Goal: Task Accomplishment & Management: Manage account settings

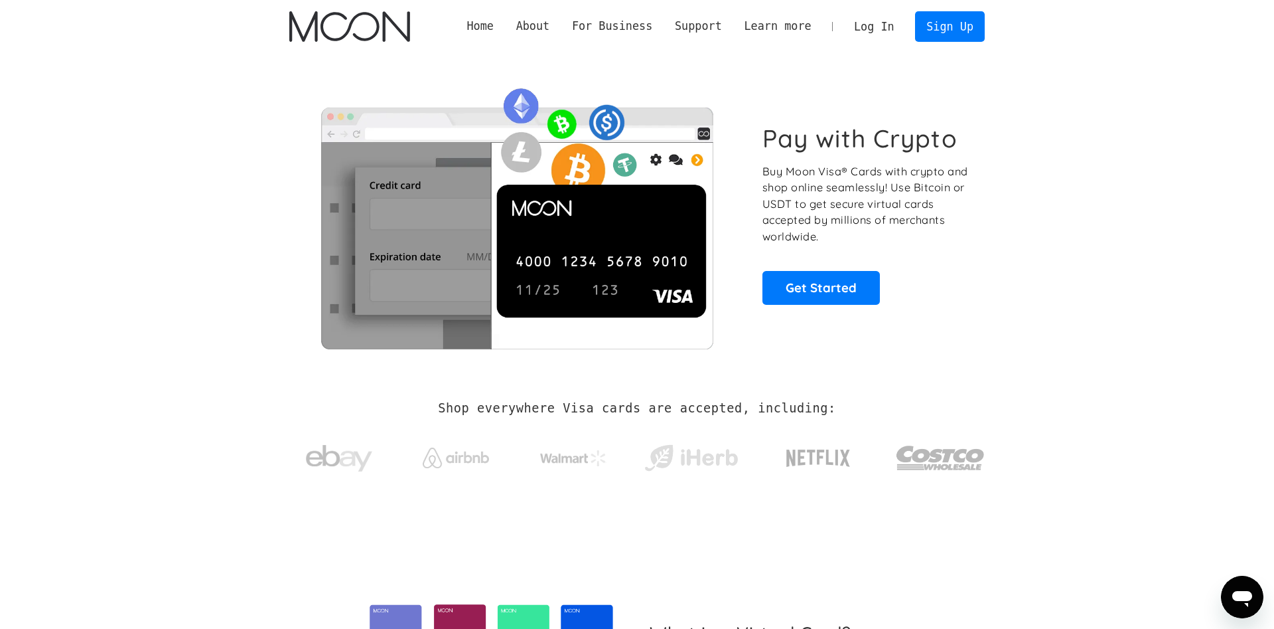
click at [876, 36] on link "Log In" at bounding box center [874, 26] width 62 height 29
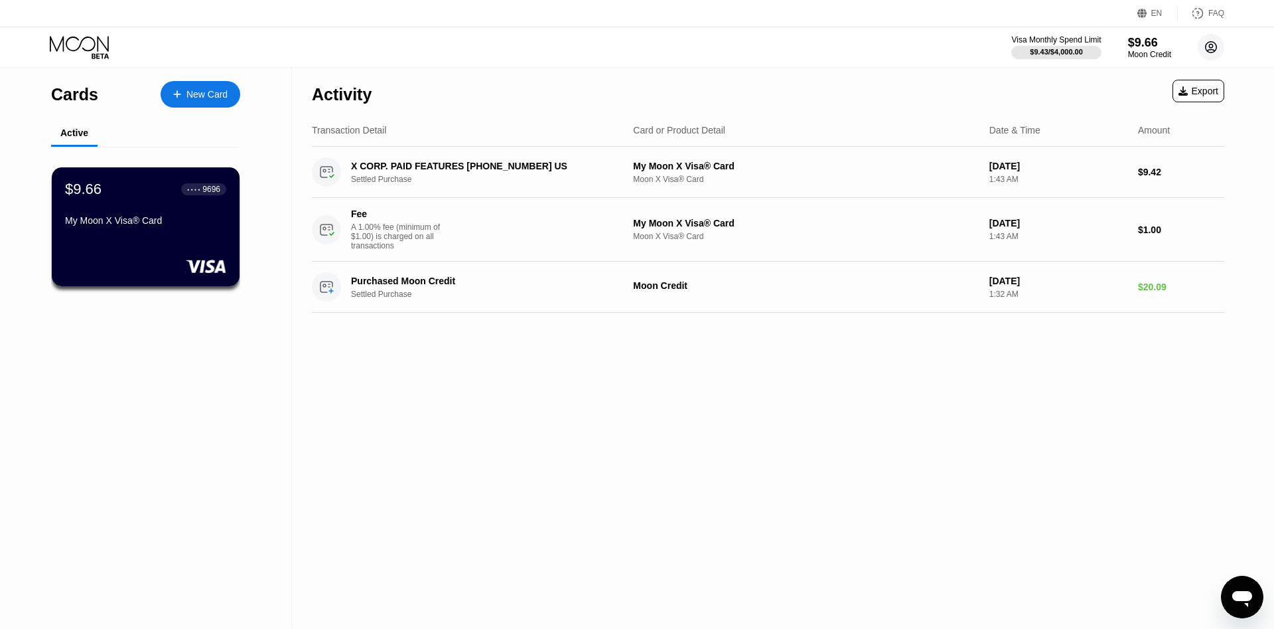
click at [1215, 50] on circle at bounding box center [1211, 47] width 27 height 27
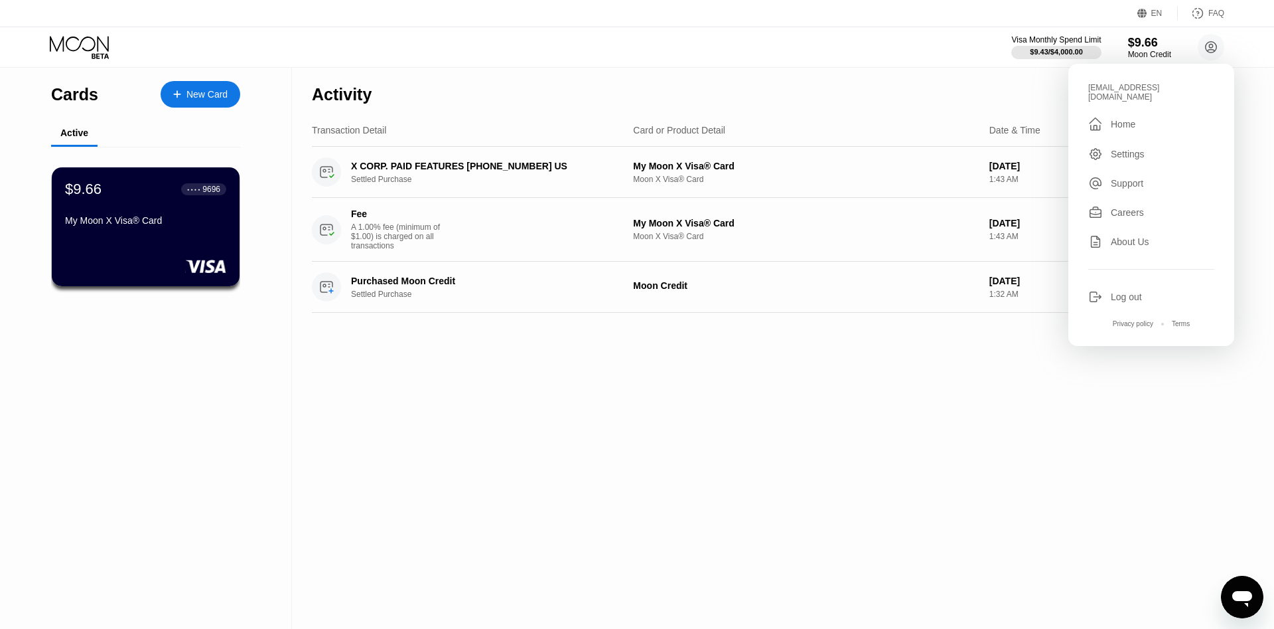
click at [1129, 291] on div "Log out" at bounding box center [1126, 296] width 31 height 11
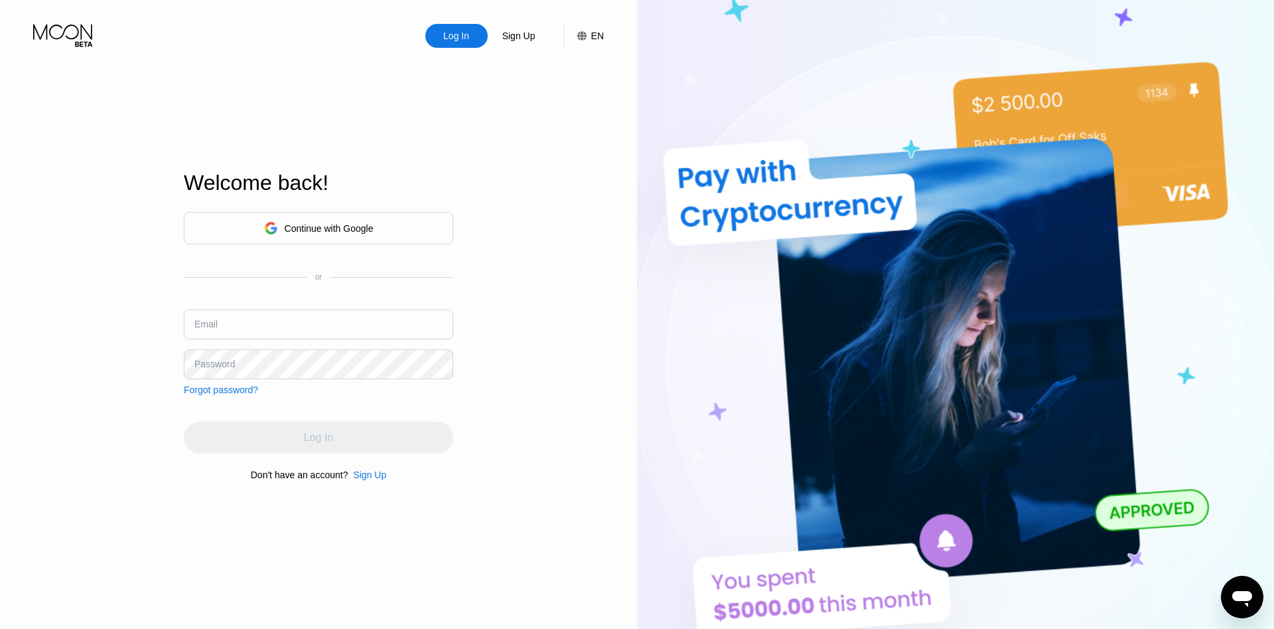
click at [227, 301] on div "Continue with Google or Email Password Forgot password?" at bounding box center [318, 303] width 269 height 183
click at [228, 319] on input "text" at bounding box center [318, 324] width 269 height 30
type input "jiggabig@tutamail.com"
click at [227, 364] on div "Password" at bounding box center [214, 363] width 40 height 11
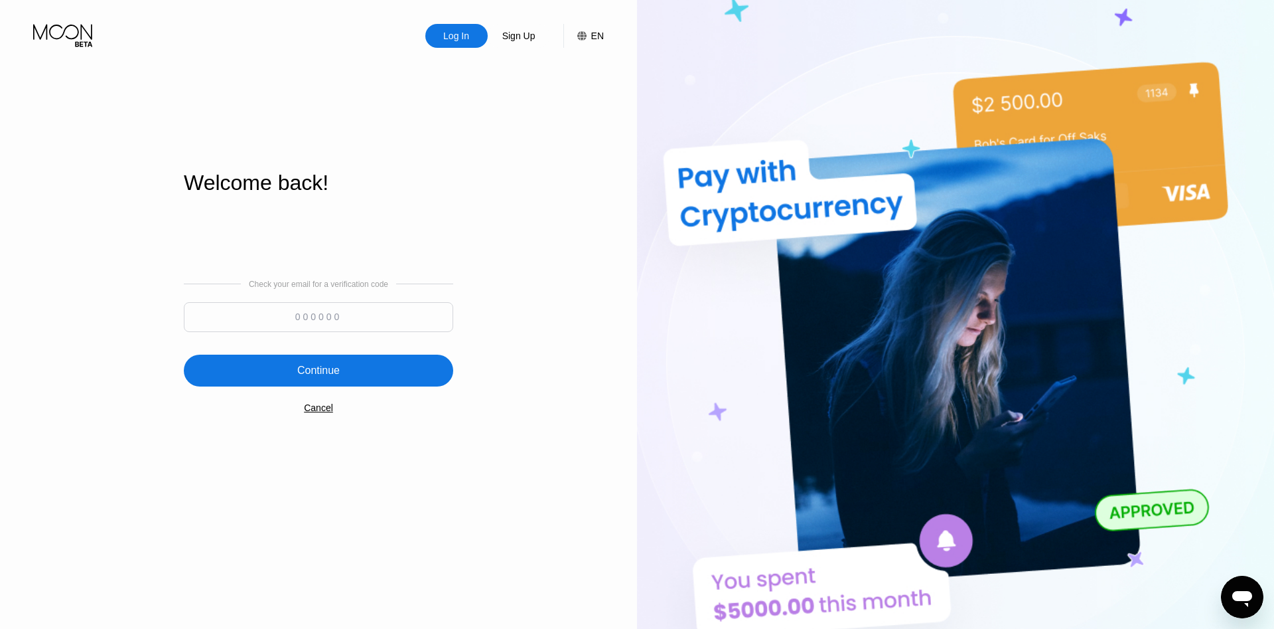
click at [300, 327] on input at bounding box center [318, 317] width 269 height 30
paste input "597105"
type input "597105"
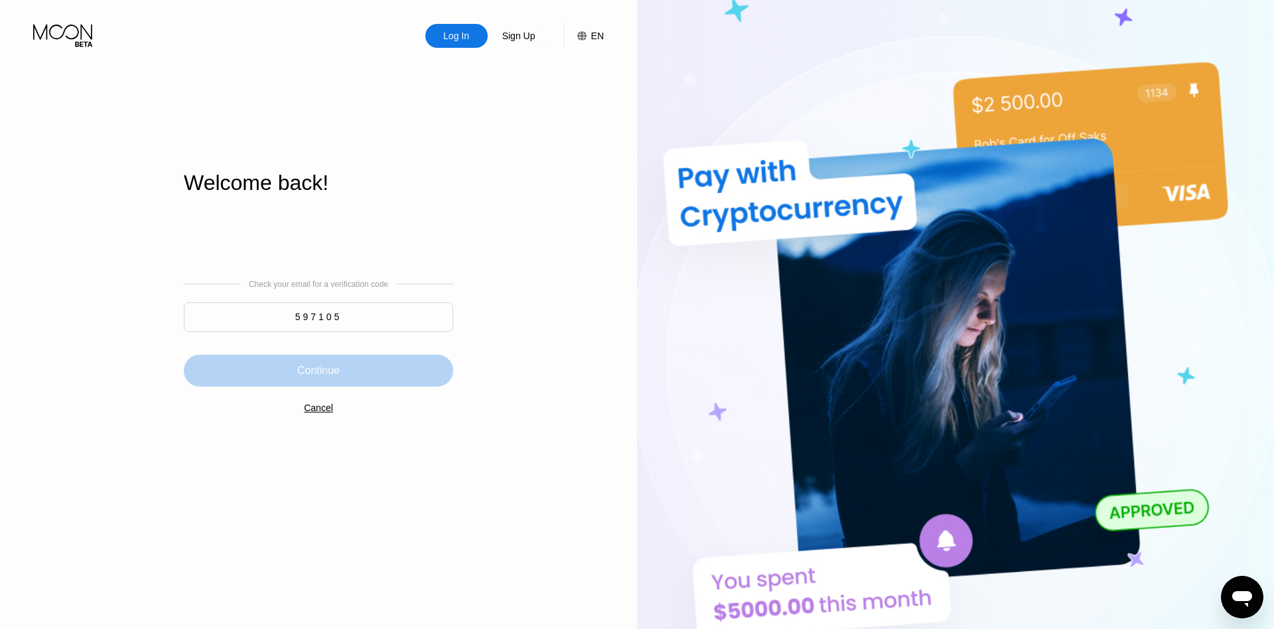
click at [342, 366] on div "Continue" at bounding box center [318, 370] width 269 height 32
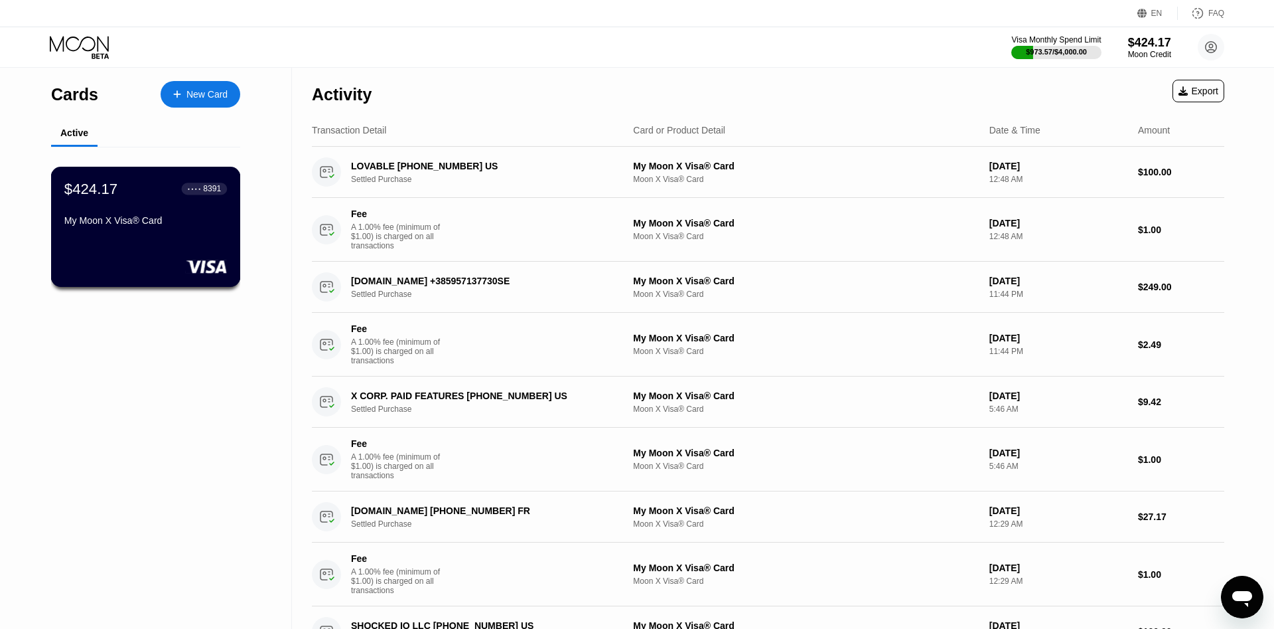
click at [169, 212] on div "$424.17 ● ● ● ● 8391 My Moon X Visa® Card" at bounding box center [145, 205] width 163 height 51
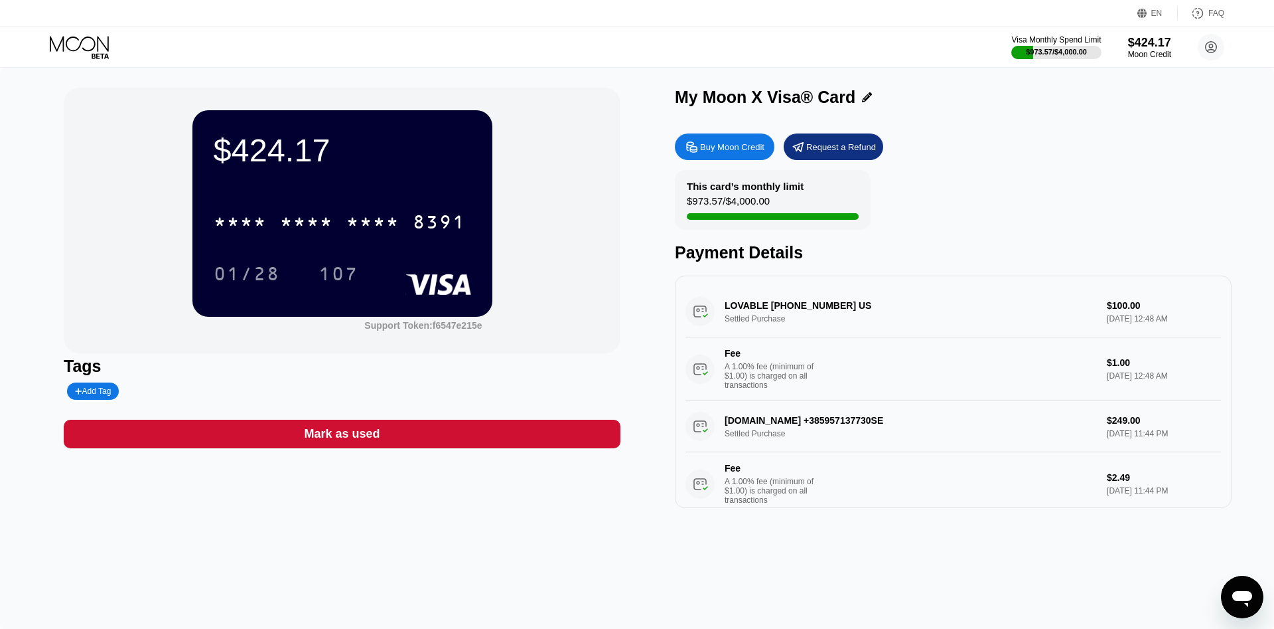
click at [368, 243] on div "* * * * * * * * * * * * 8391 01/28 107" at bounding box center [343, 234] width 258 height 78
click at [368, 227] on div "* * * *" at bounding box center [372, 223] width 53 height 21
